Goal: Task Accomplishment & Management: Use online tool/utility

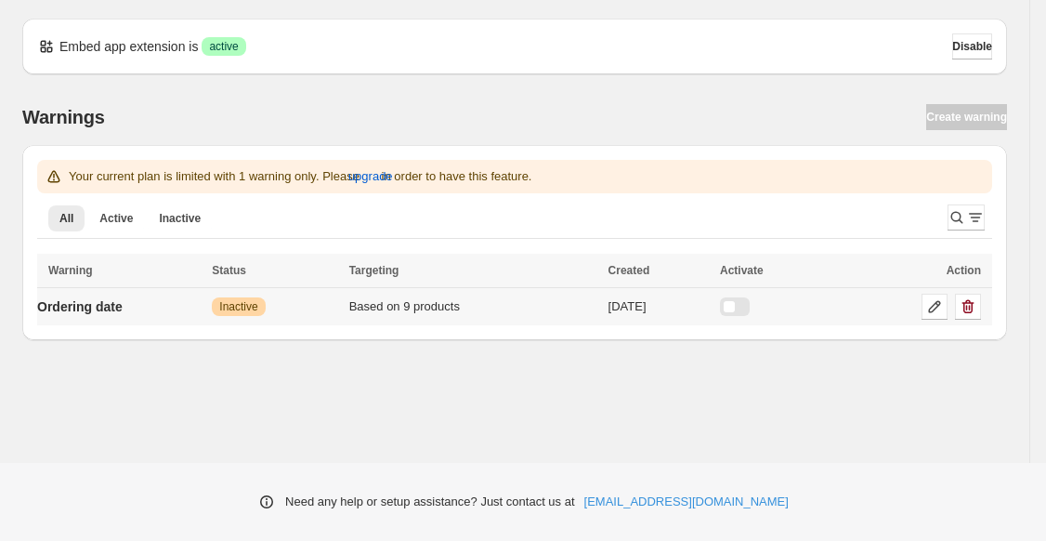
click at [745, 308] on div at bounding box center [735, 306] width 30 height 19
click at [933, 315] on icon at bounding box center [934, 306] width 19 height 19
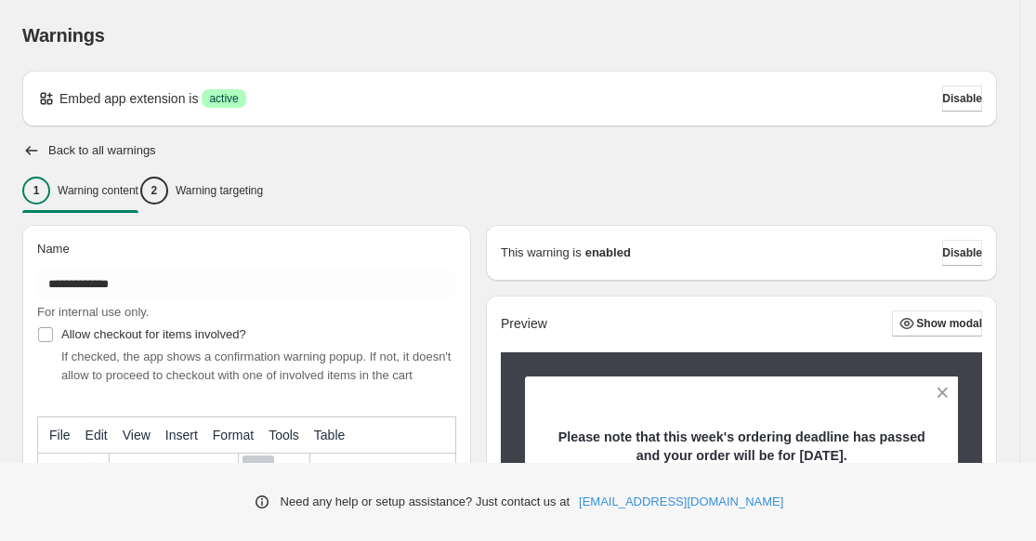
scroll to position [473, 0]
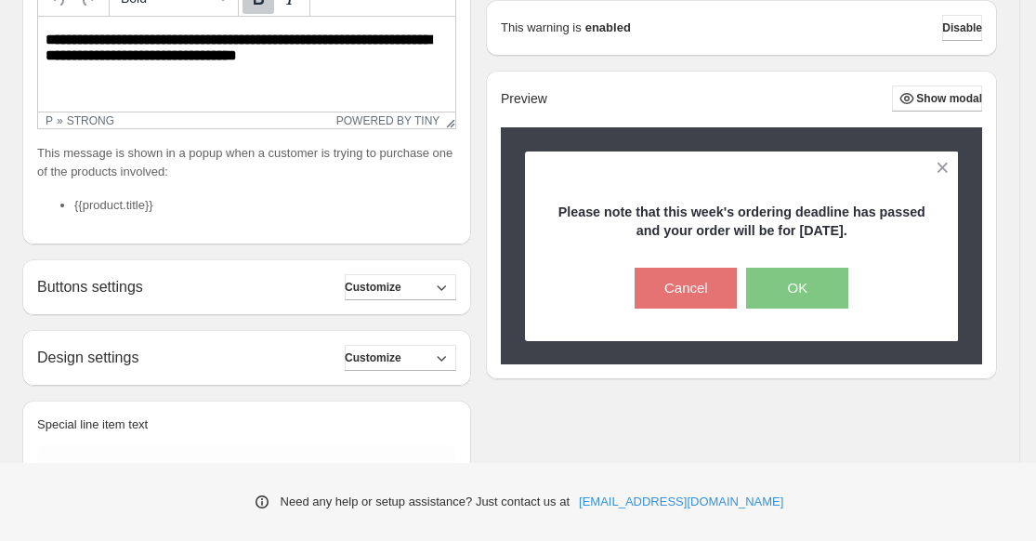
click at [318, 53] on p "**********" at bounding box center [247, 48] width 402 height 32
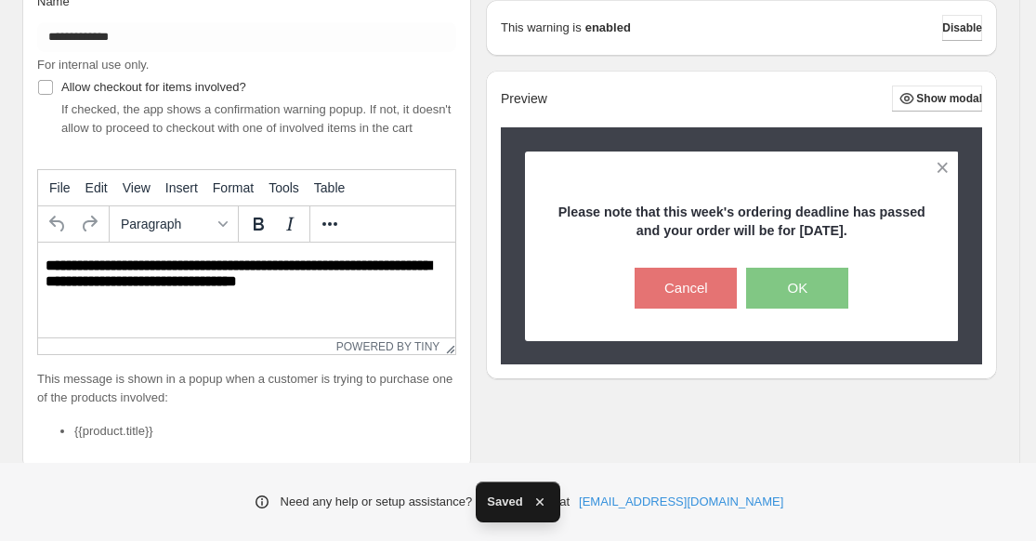
scroll to position [42, 0]
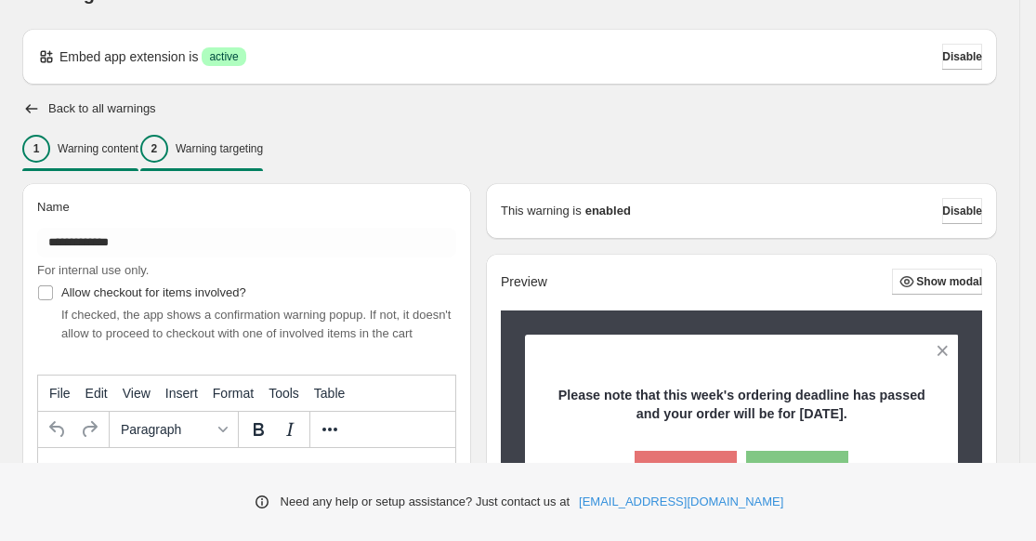
click at [239, 150] on p "Warning targeting" at bounding box center [219, 148] width 87 height 15
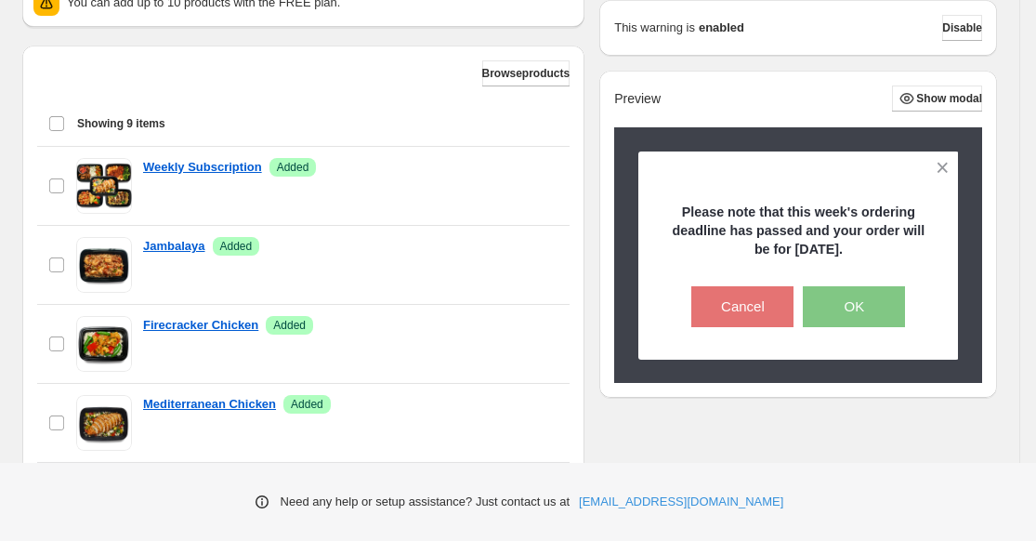
scroll to position [711, 0]
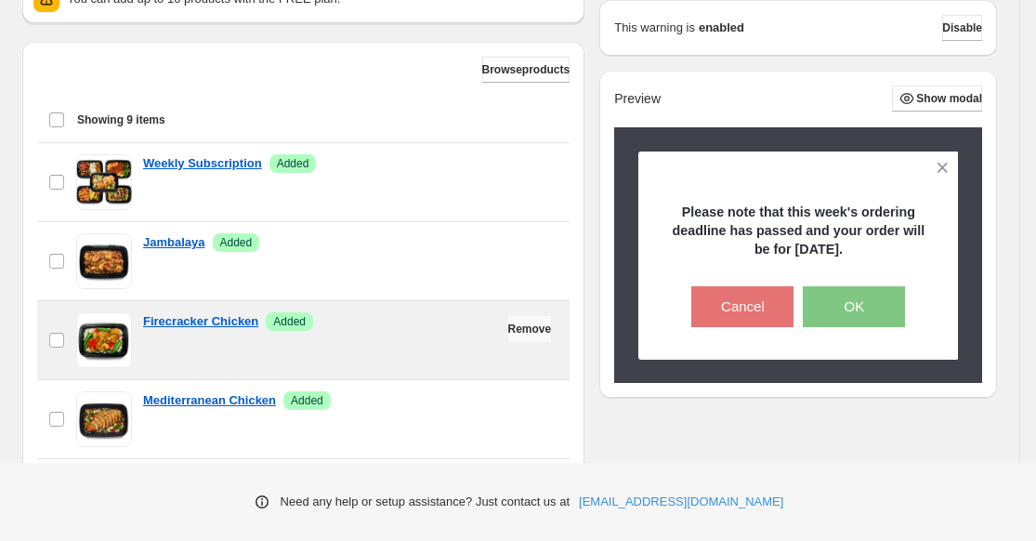
click at [524, 334] on span "Remove" at bounding box center [530, 328] width 44 height 15
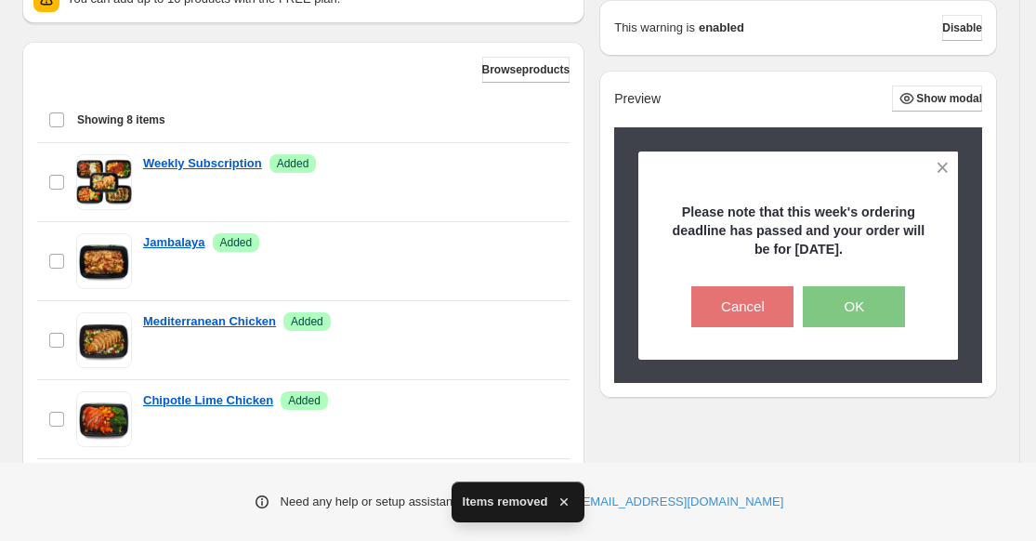
click at [524, 334] on span "Remove" at bounding box center [530, 328] width 44 height 15
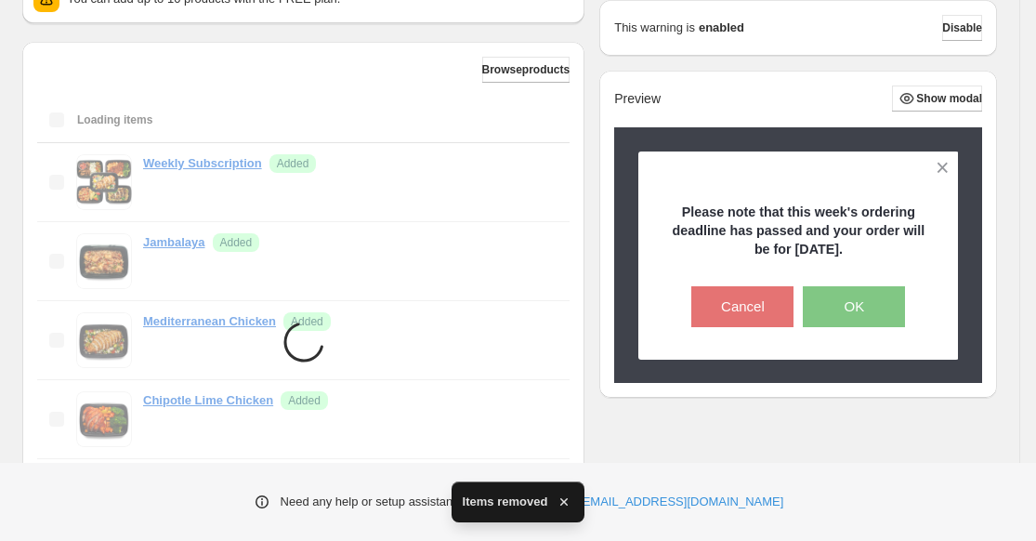
click at [524, 334] on li "Items are loading" at bounding box center [303, 458] width 532 height 631
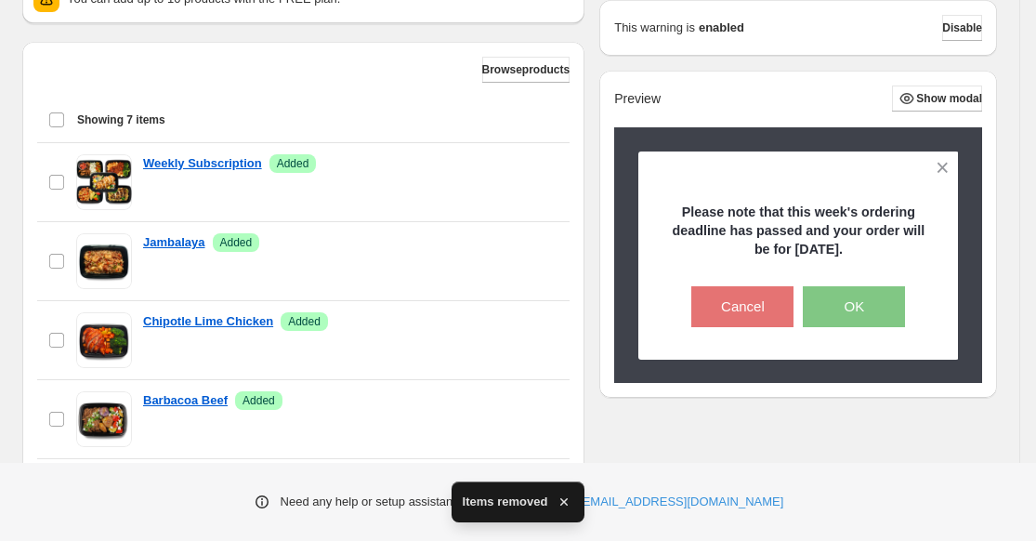
click at [524, 334] on span "Remove" at bounding box center [530, 328] width 44 height 15
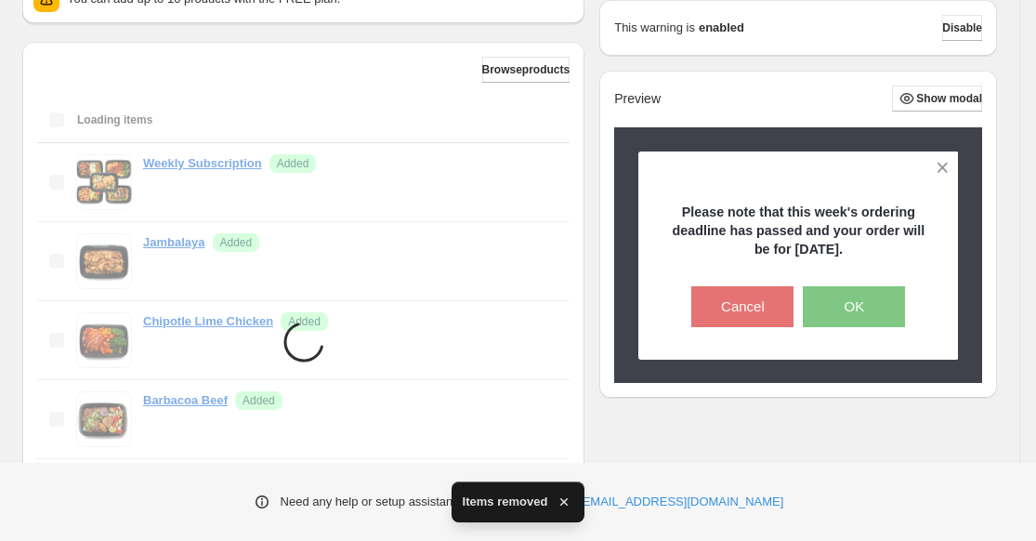
click at [524, 334] on li "Items are loading" at bounding box center [303, 419] width 532 height 552
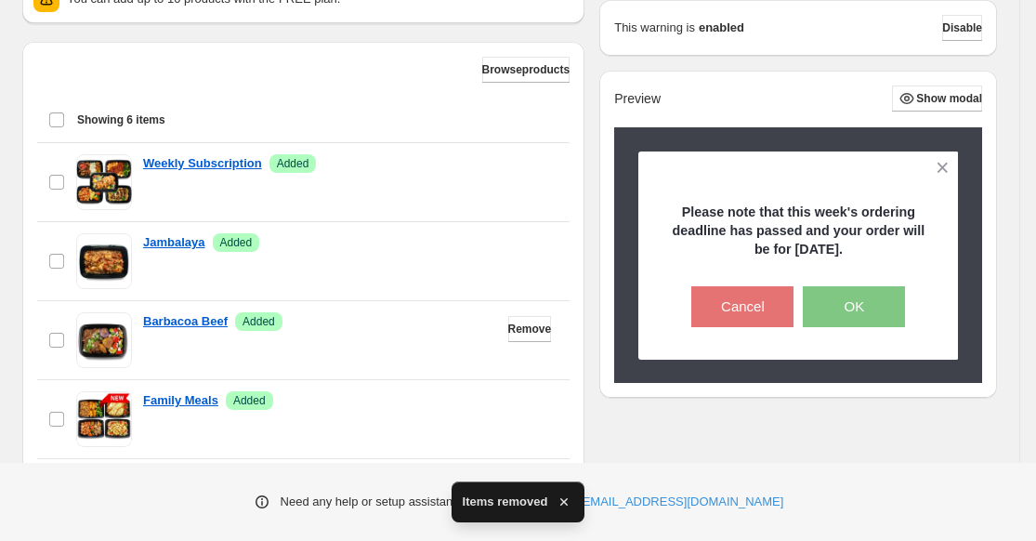
click at [524, 334] on span "Remove" at bounding box center [530, 328] width 44 height 15
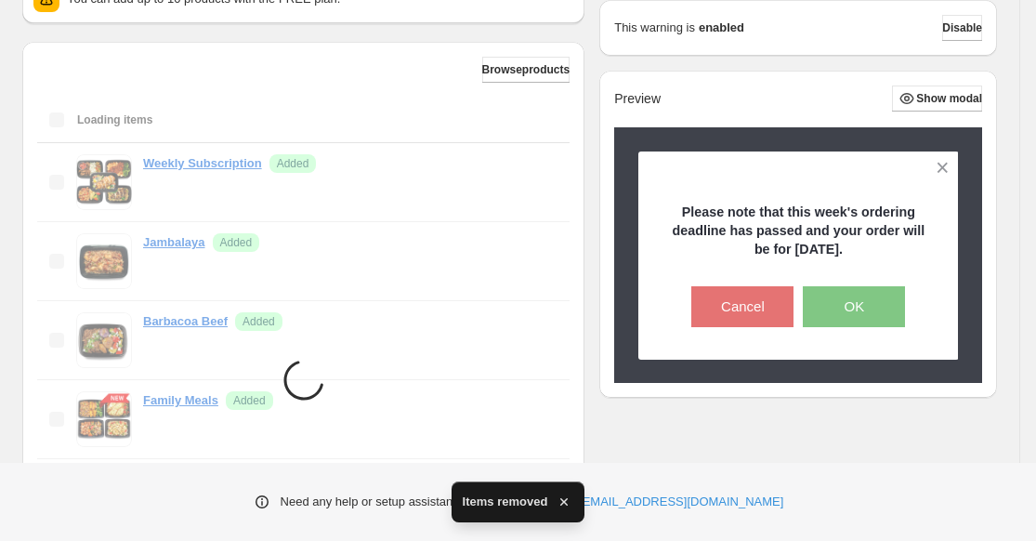
click at [524, 334] on li "Items are loading" at bounding box center [303, 379] width 532 height 473
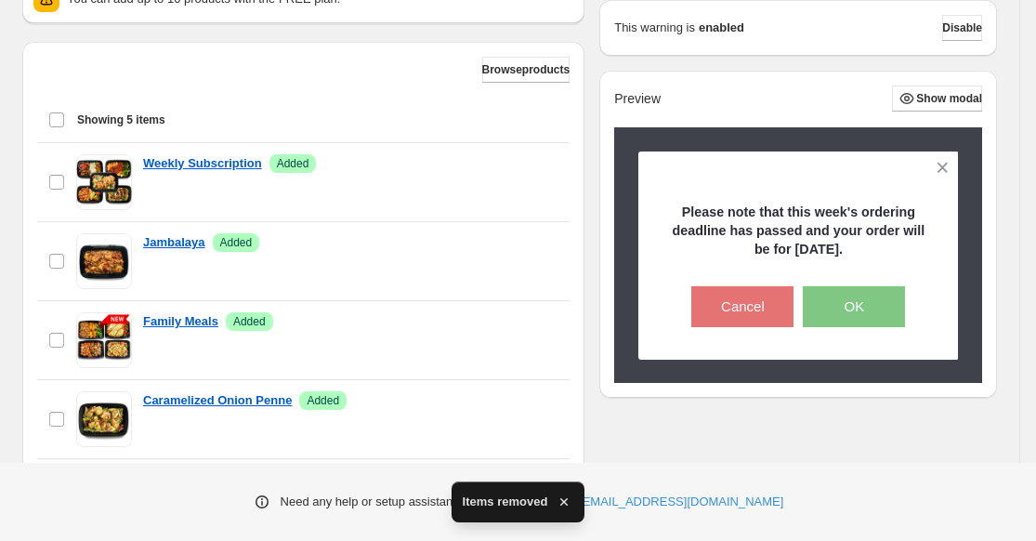
click at [524, 334] on span "Remove" at bounding box center [530, 328] width 44 height 15
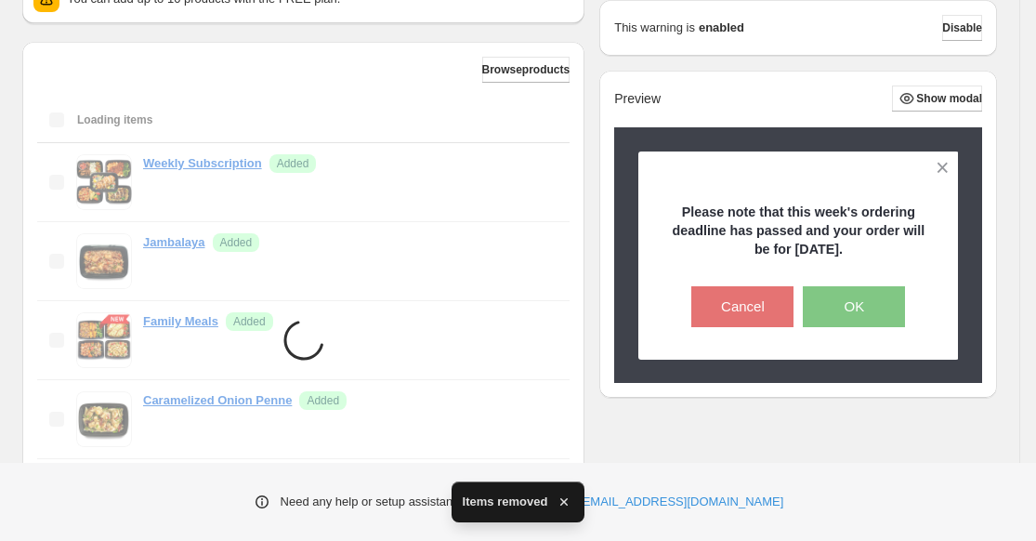
click at [524, 334] on li "Items are loading" at bounding box center [303, 340] width 532 height 394
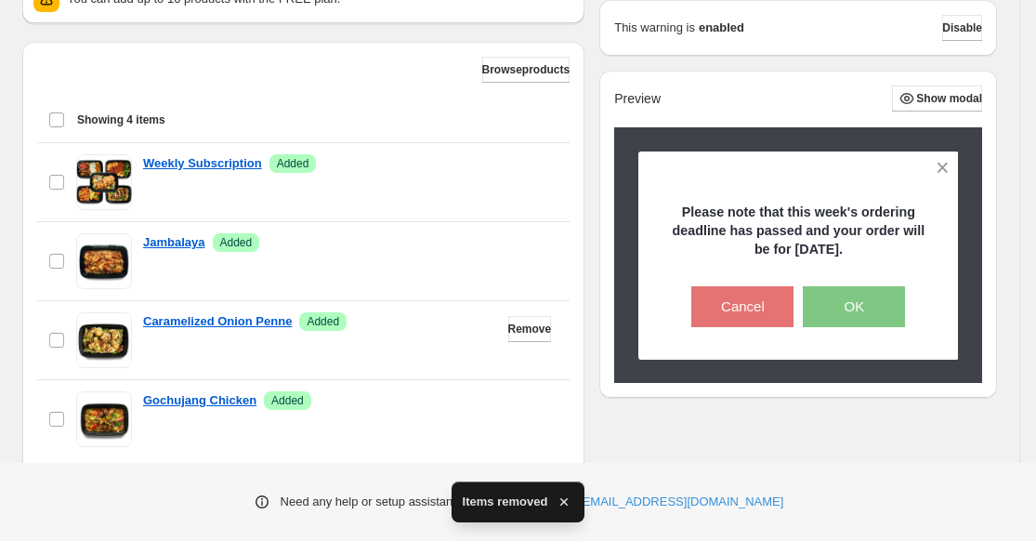
click at [524, 334] on span "Remove" at bounding box center [530, 328] width 44 height 15
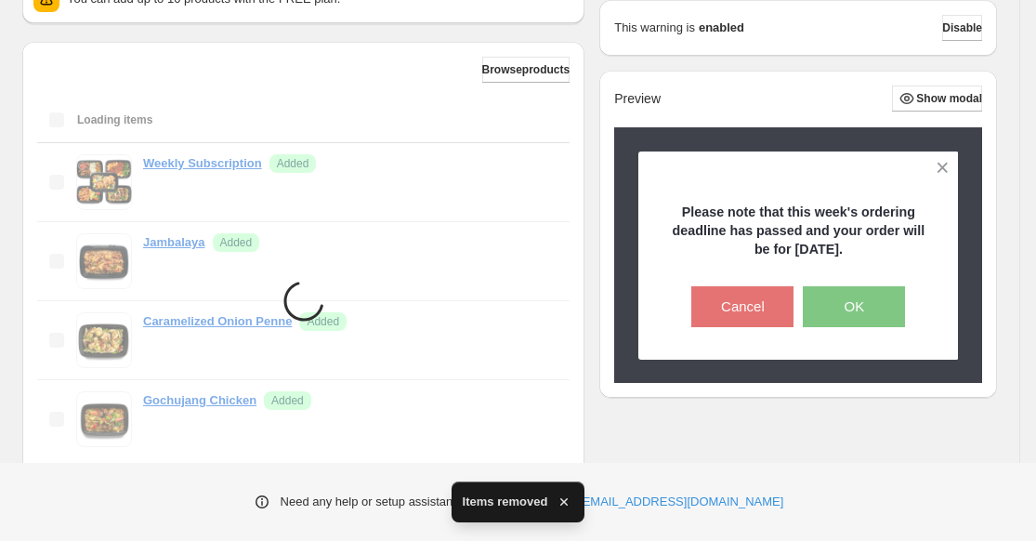
click at [524, 334] on li "Items are loading" at bounding box center [303, 300] width 532 height 315
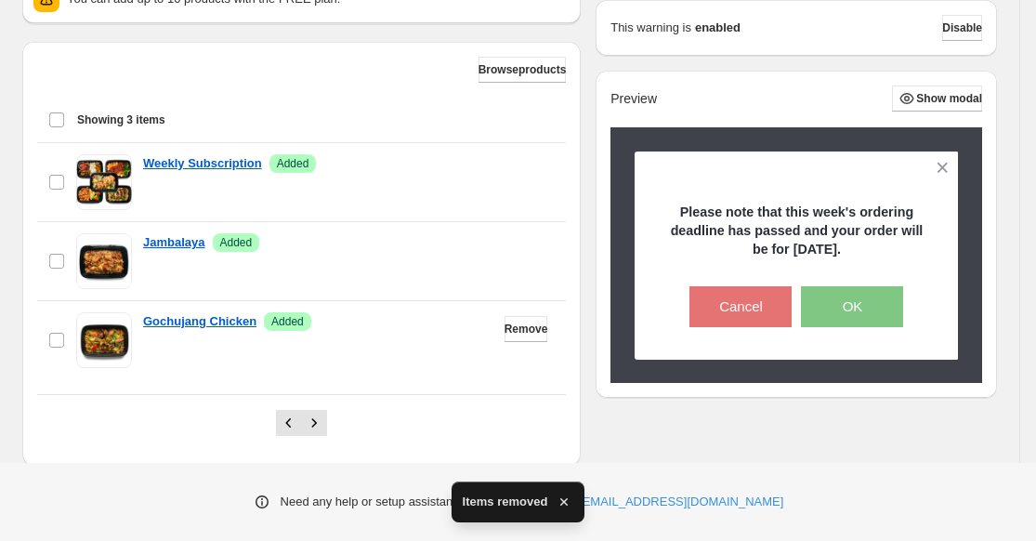
click at [524, 334] on span "Remove" at bounding box center [527, 328] width 44 height 15
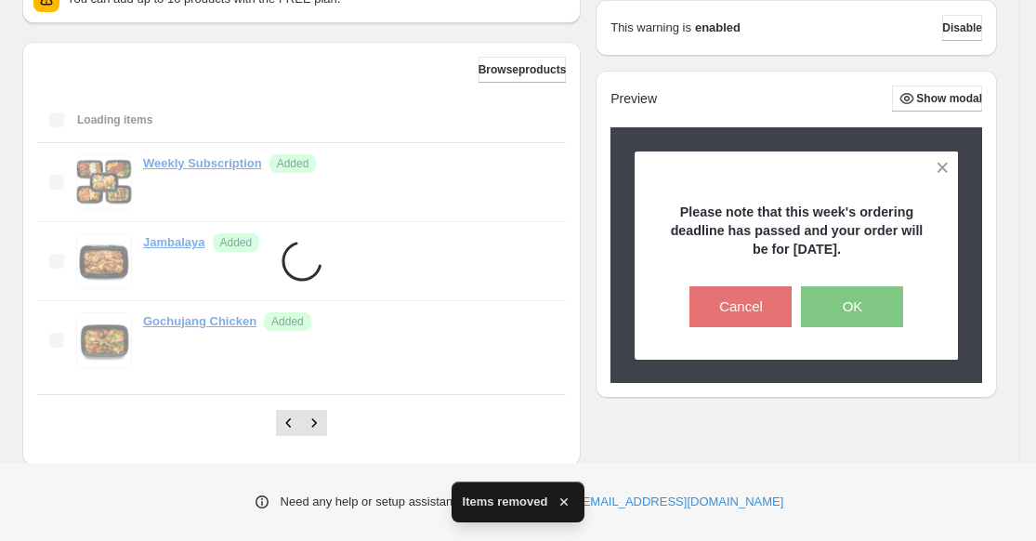
click at [524, 334] on li "Items are loading" at bounding box center [301, 261] width 529 height 236
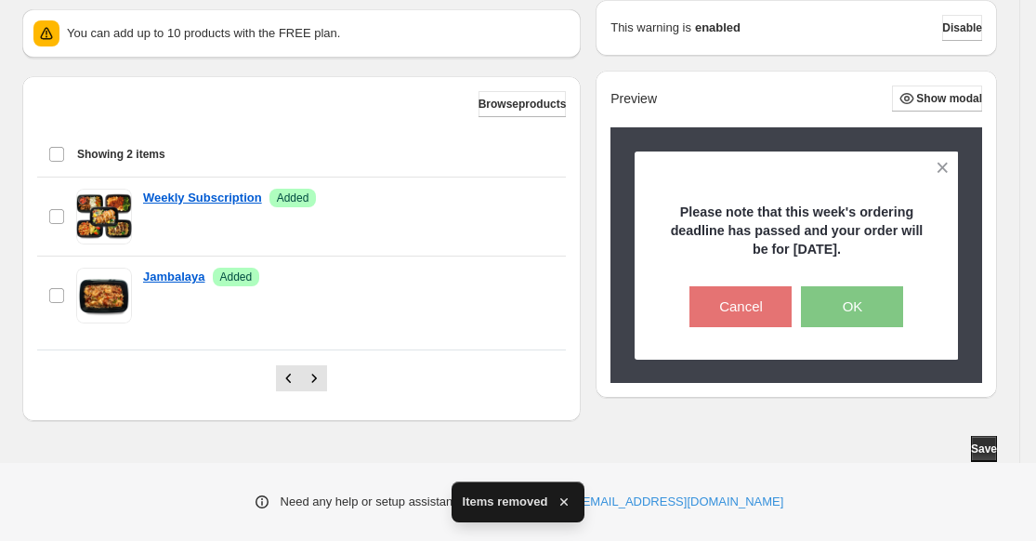
scroll to position [677, 0]
click at [524, 334] on div "Browse products Showing 2 items Select all 2 items Showing 2 items Select Selec…" at bounding box center [301, 248] width 529 height 315
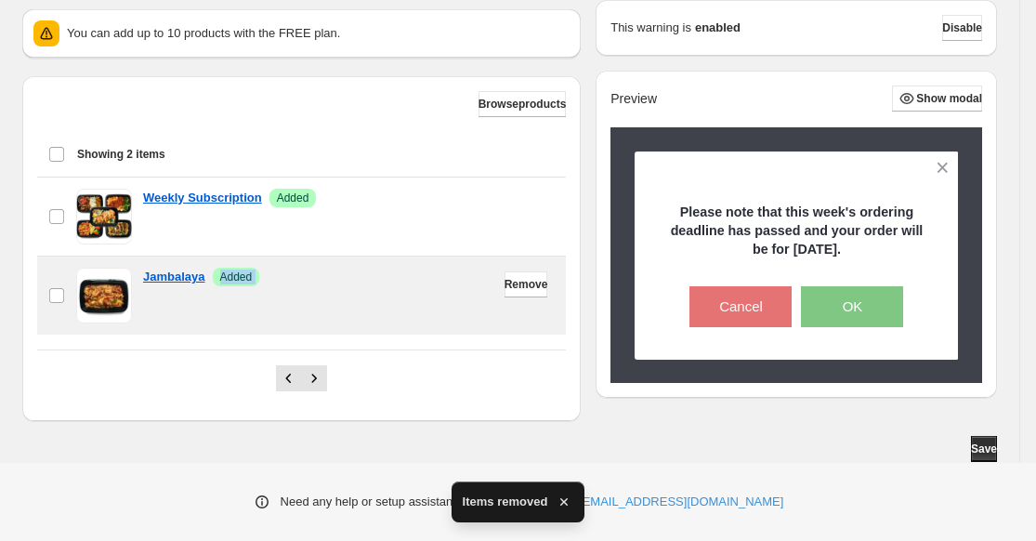
click at [516, 302] on div "Jambalaya Success Added" at bounding box center [349, 296] width 412 height 56
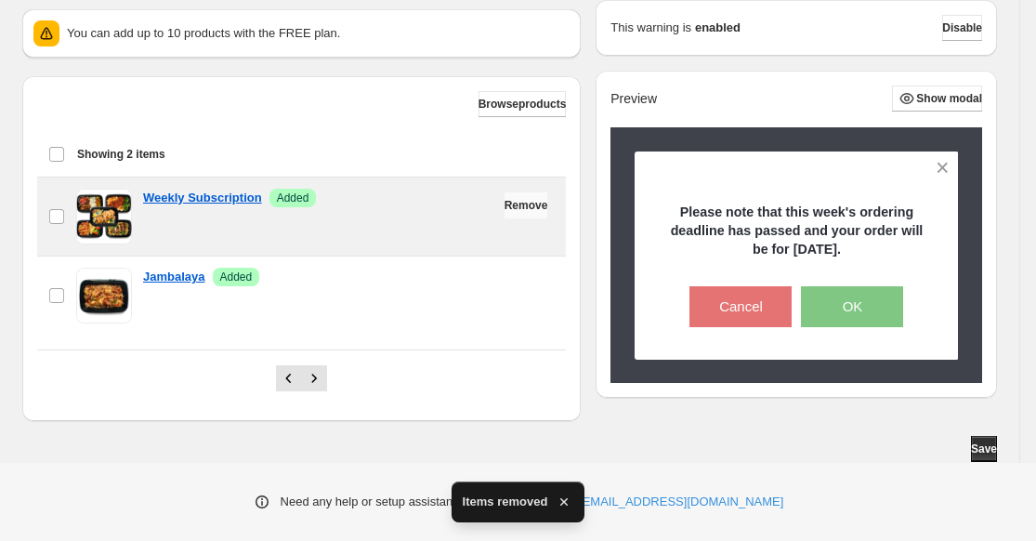
click at [506, 203] on span "Remove" at bounding box center [527, 205] width 44 height 15
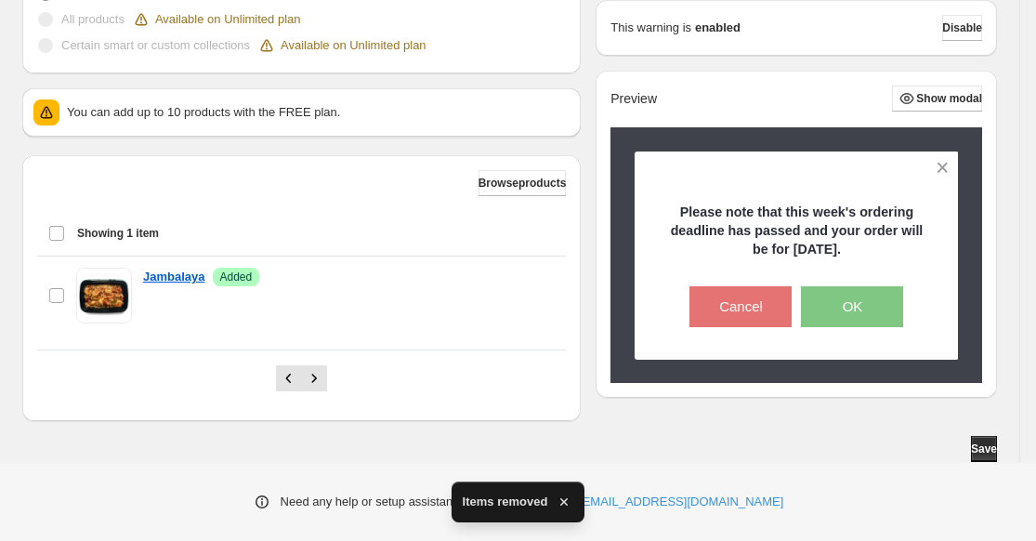
scroll to position [598, 0]
click at [506, 203] on div "Browse products Showing 1 item Select item Showing 1 item Select Select item 0 …" at bounding box center [301, 252] width 529 height 164
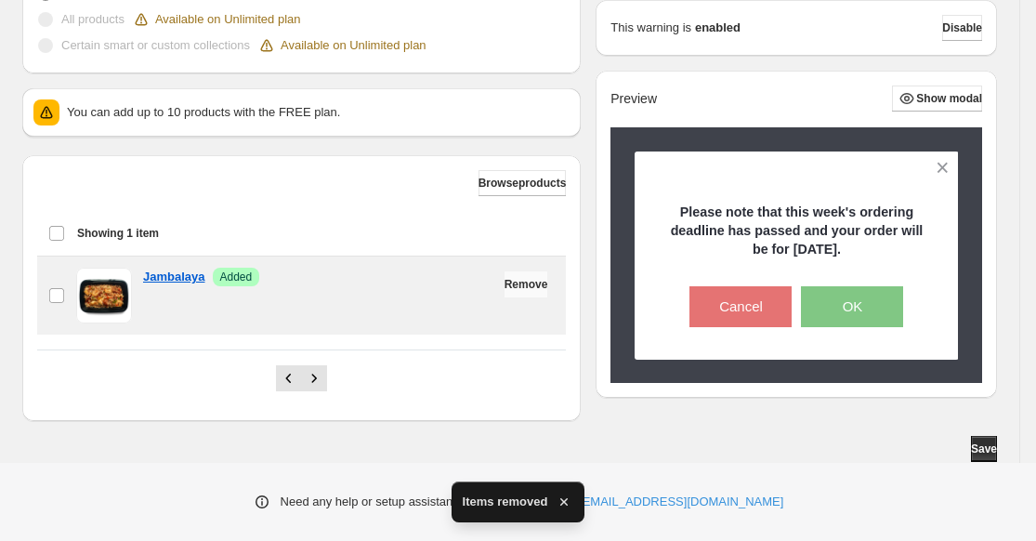
click at [507, 284] on span "Remove" at bounding box center [527, 284] width 44 height 15
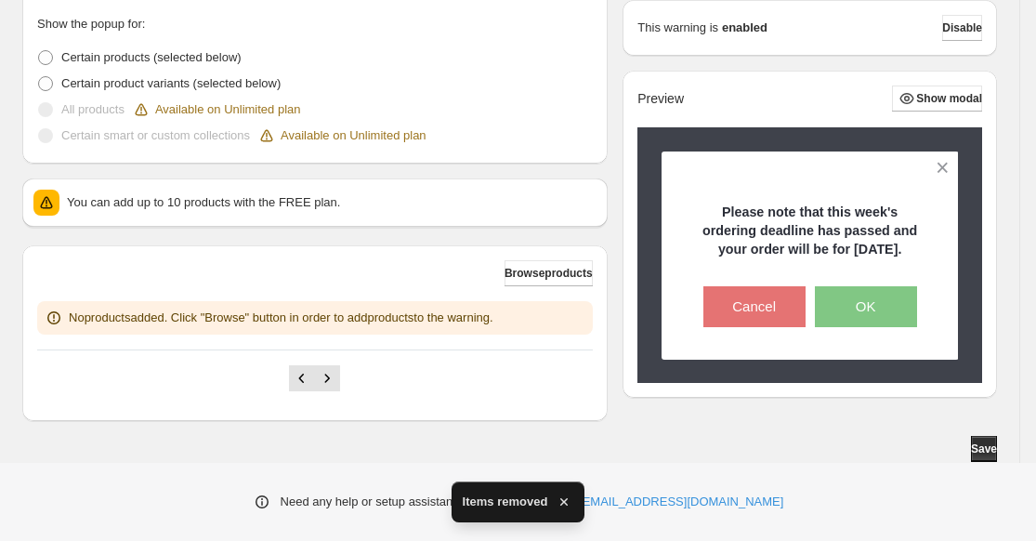
scroll to position [508, 0]
click at [514, 183] on div "You can add up to 10 products with the FREE plan." at bounding box center [314, 202] width 585 height 48
click at [512, 281] on button "Browse products" at bounding box center [549, 273] width 88 height 26
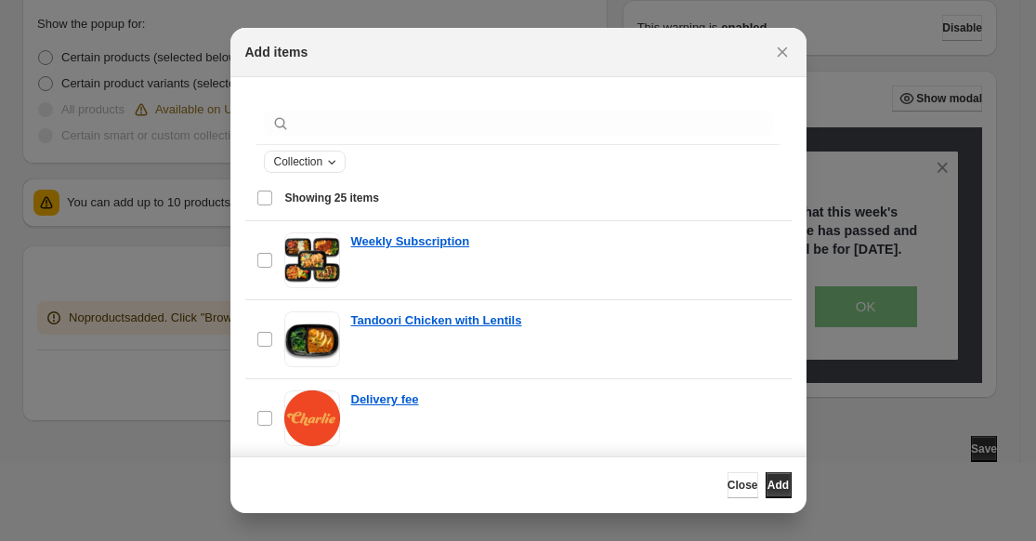
click at [331, 157] on icon "Collection" at bounding box center [331, 161] width 15 height 15
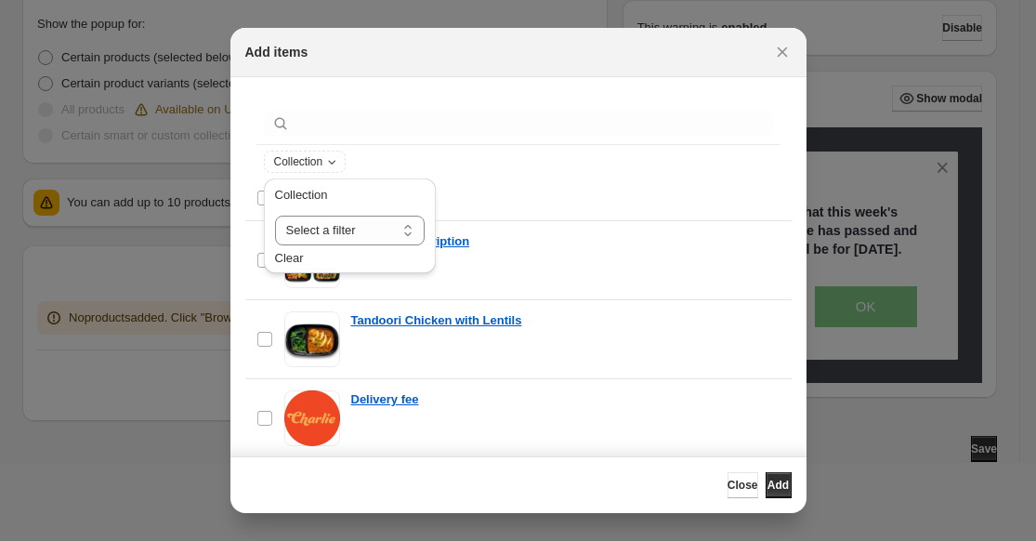
click at [331, 209] on div "Collection" at bounding box center [350, 199] width 150 height 26
click at [328, 229] on select "**********" at bounding box center [350, 231] width 150 height 30
select select "**********"
click at [275, 216] on select "**********" at bounding box center [350, 231] width 150 height 30
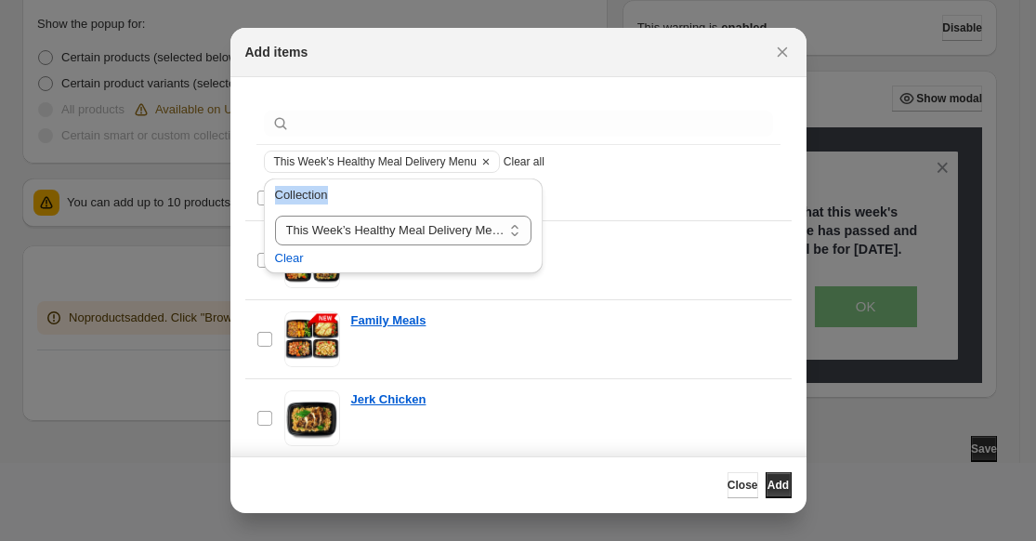
click at [262, 196] on div "**********" at bounding box center [403, 231] width 294 height 114
click at [256, 197] on div "**********" at bounding box center [403, 231] width 294 height 114
click at [257, 201] on div "**********" at bounding box center [403, 231] width 294 height 114
click at [615, 200] on span "Showing 9 items" at bounding box center [532, 198] width 495 height 17
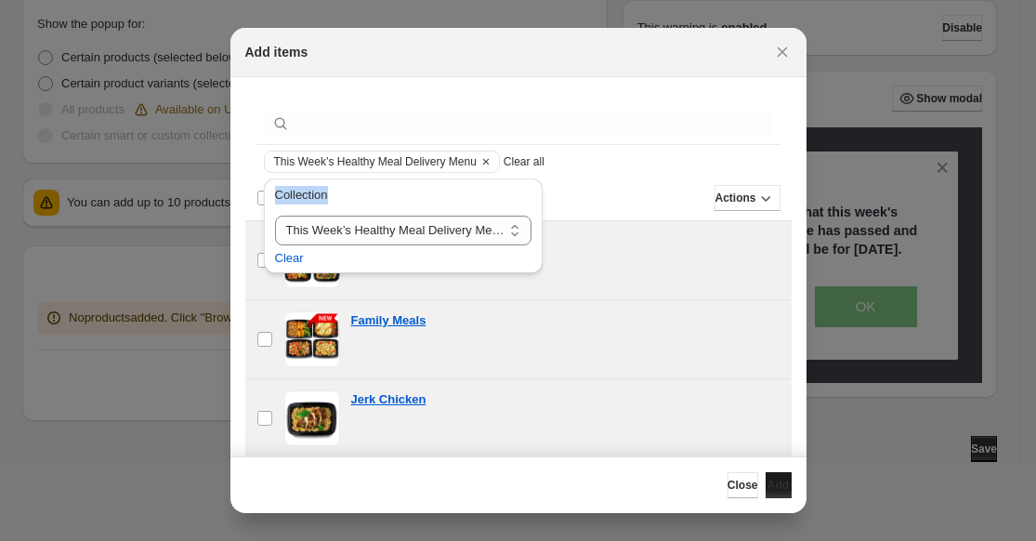
click at [769, 481] on span "Add" at bounding box center [777, 485] width 21 height 15
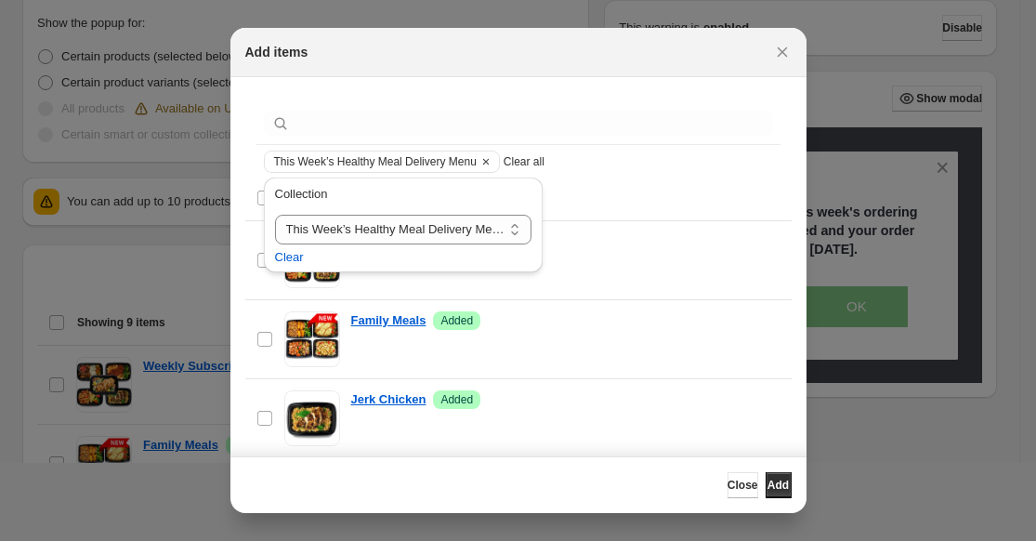
click at [891, 507] on div at bounding box center [518, 270] width 1036 height 541
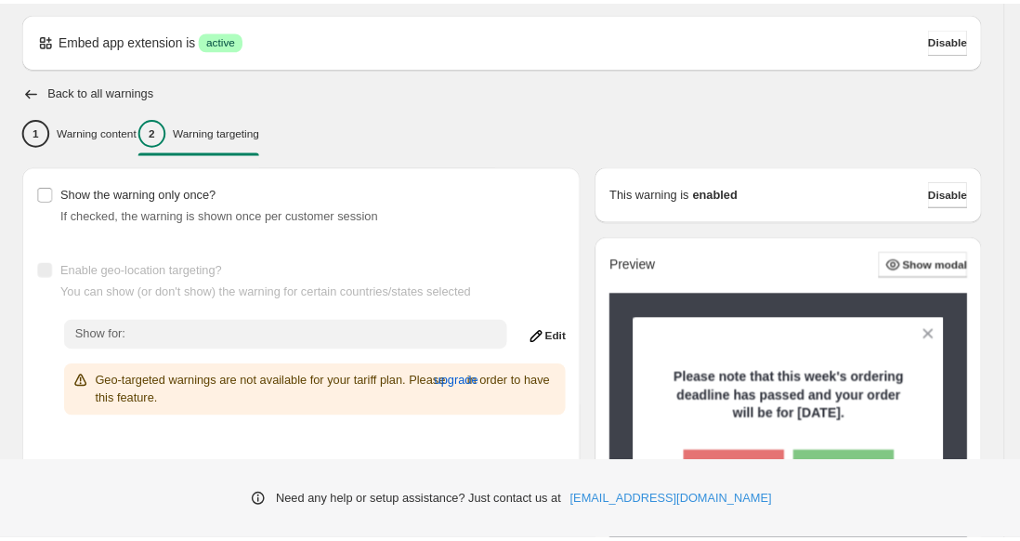
scroll to position [0, 0]
